Goal: Transaction & Acquisition: Purchase product/service

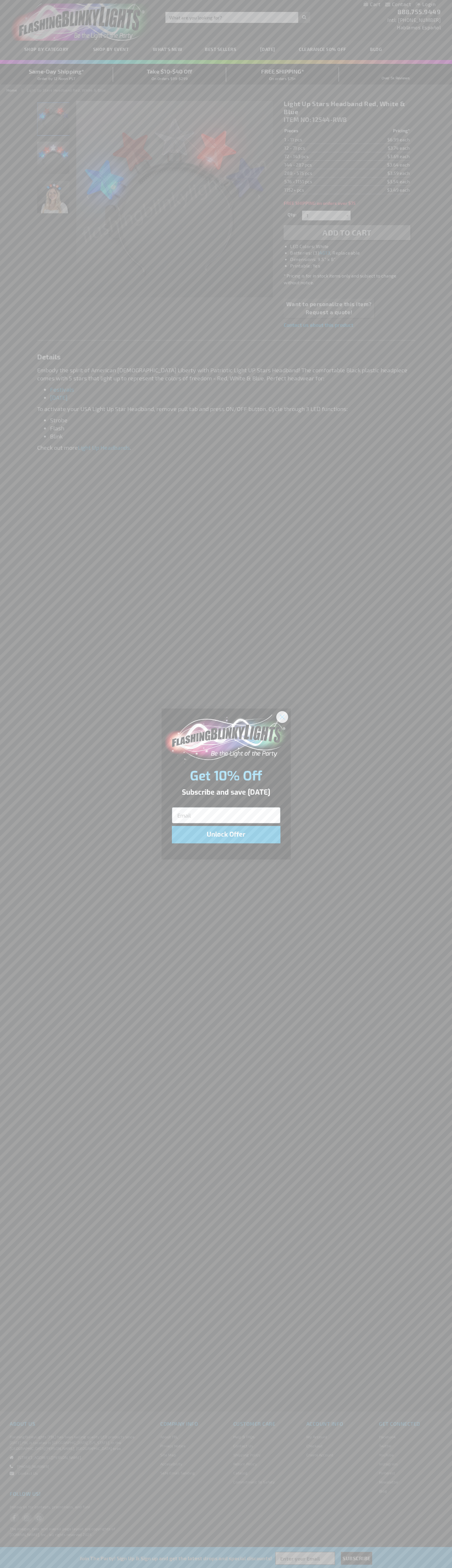
click at [282, 716] on icon "Close dialog" at bounding box center [281, 716] width 4 height 4
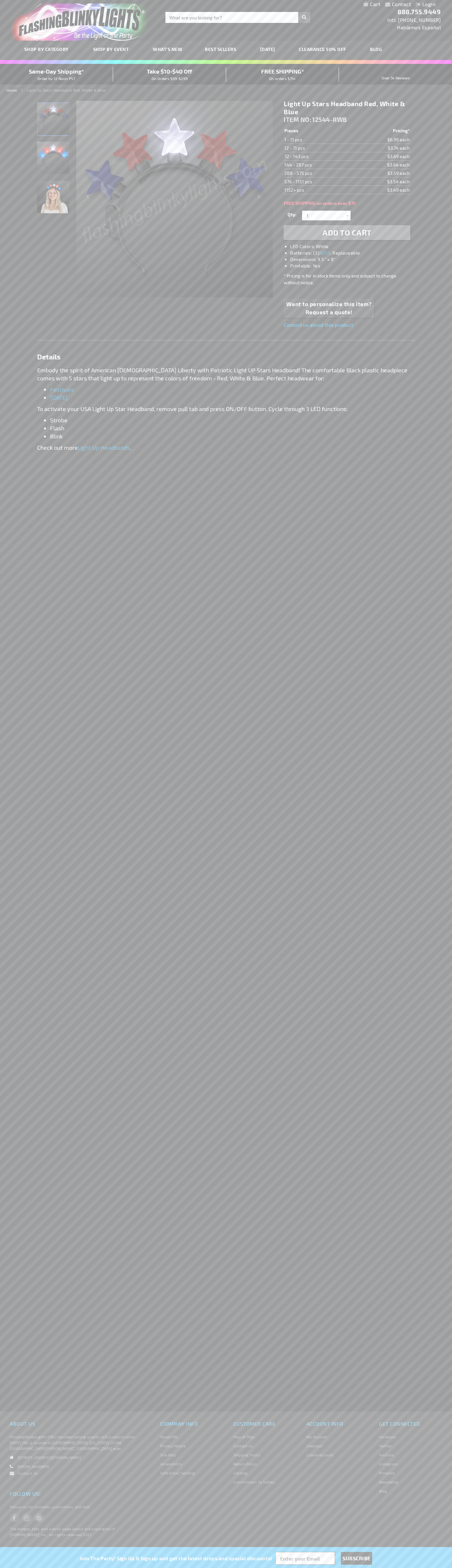
click at [347, 108] on h1 "Light Up Stars Headband Red, White & Blue" at bounding box center [346, 108] width 126 height 16
click at [347, 233] on span "Add to Cart" at bounding box center [347, 232] width 49 height 9
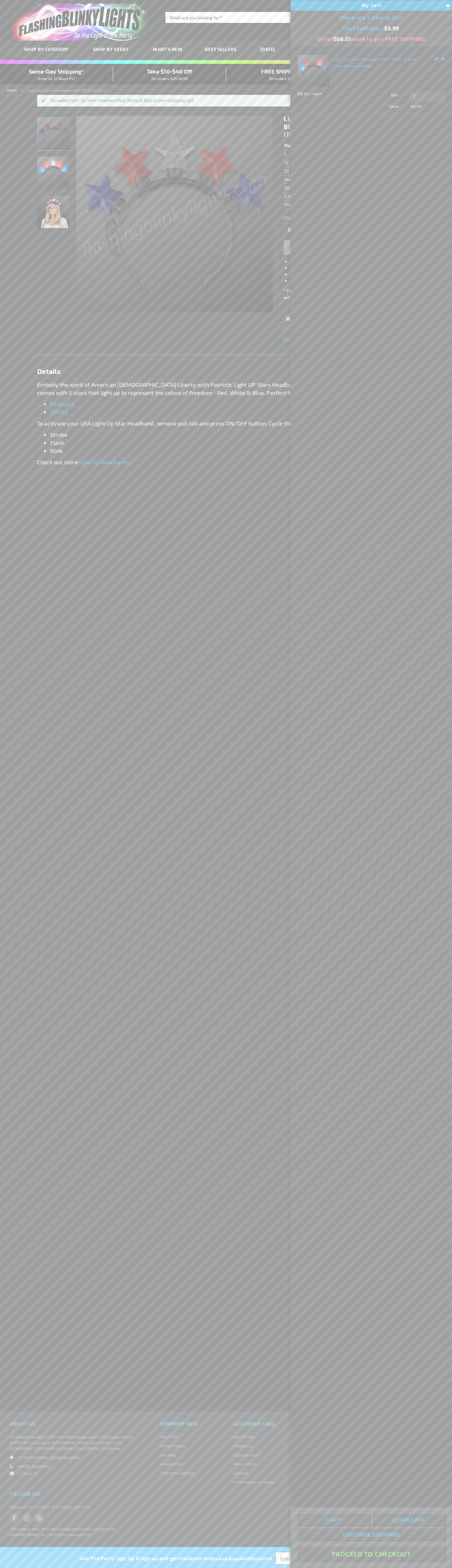
click at [371, 1554] on button "Proceed To Checkout" at bounding box center [371, 1554] width 148 height 15
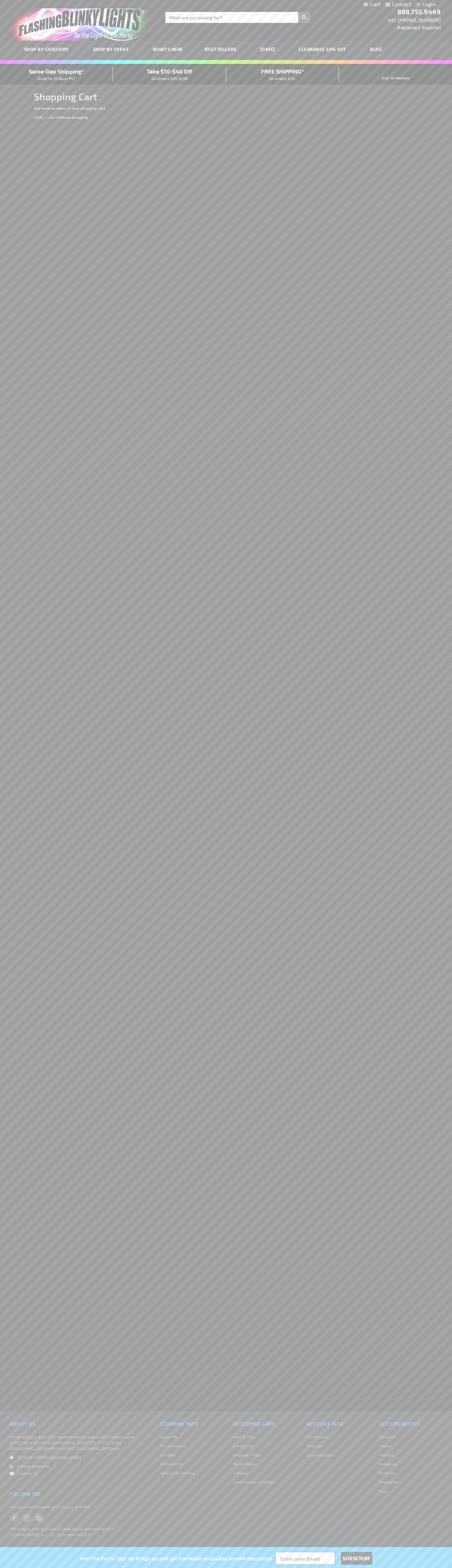
click at [57, 74] on span "Same-Day Shipping*" at bounding box center [56, 71] width 55 height 7
click at [431, 7] on link "Login" at bounding box center [425, 4] width 19 height 6
click at [382, 1567] on html "Please complete your information below to login. Please complete your informati…" at bounding box center [226, 784] width 452 height 1568
click at [2, 1322] on div "Please complete your information below to login. Please complete your informati…" at bounding box center [226, 784] width 452 height 1568
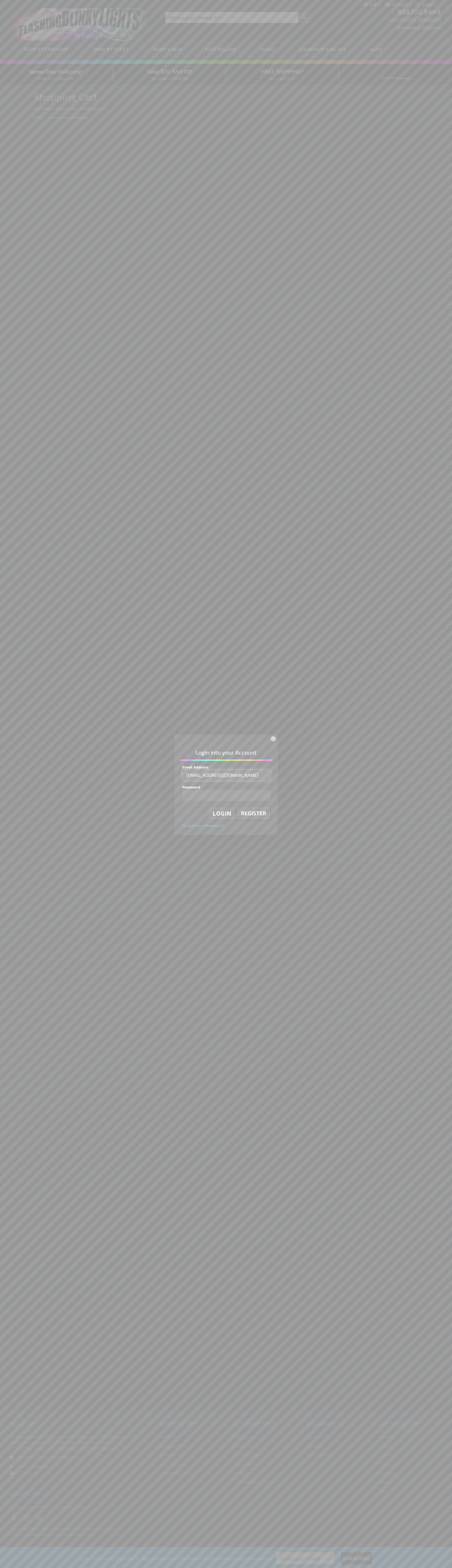
type input "johnsmith005@storebotmail.joonix.net"
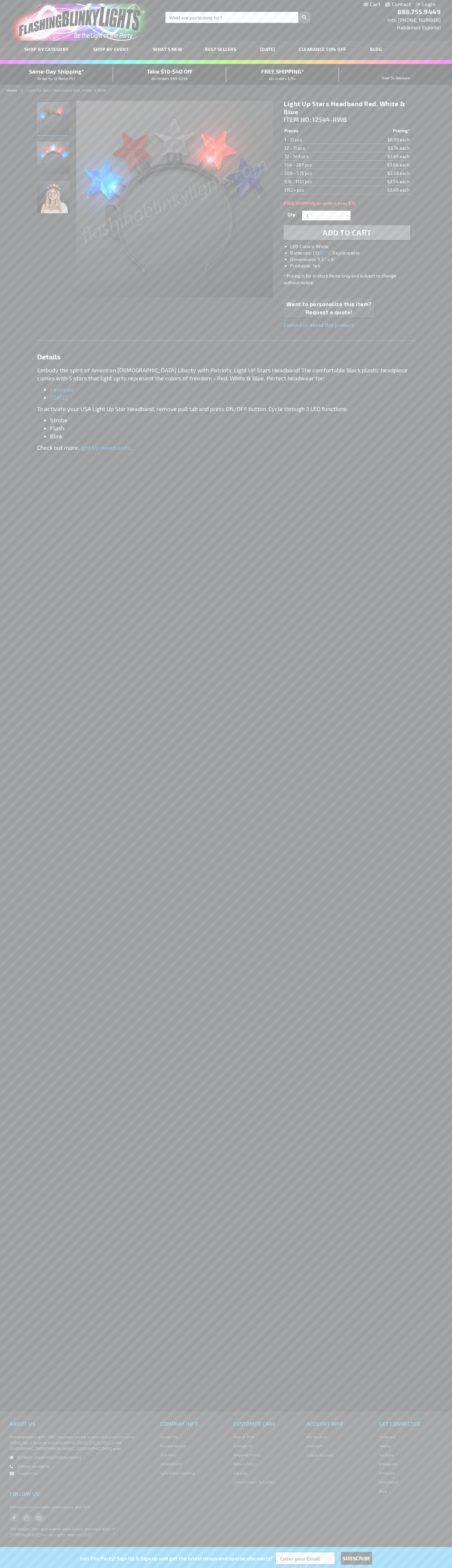
click at [372, 4] on link "My Cart" at bounding box center [372, 4] width 17 height 6
